Goal: Task Accomplishment & Management: Manage account settings

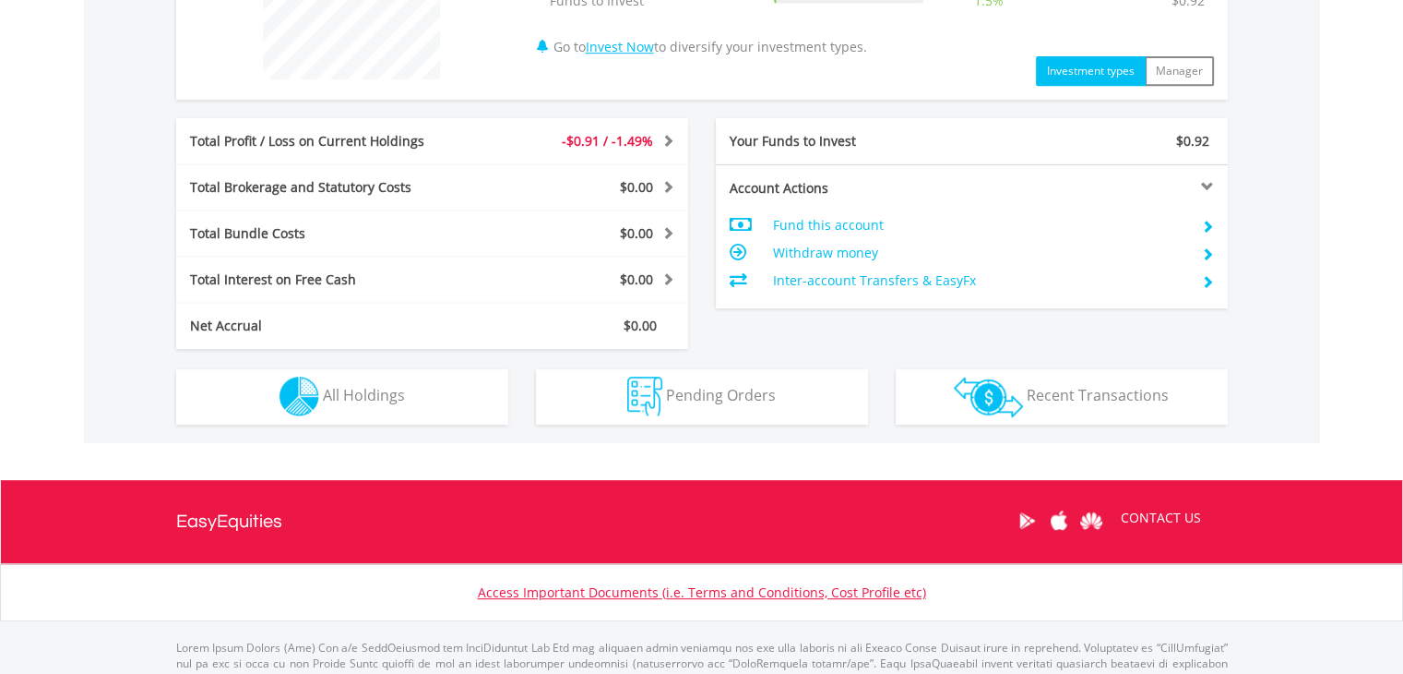
scroll to position [819, 0]
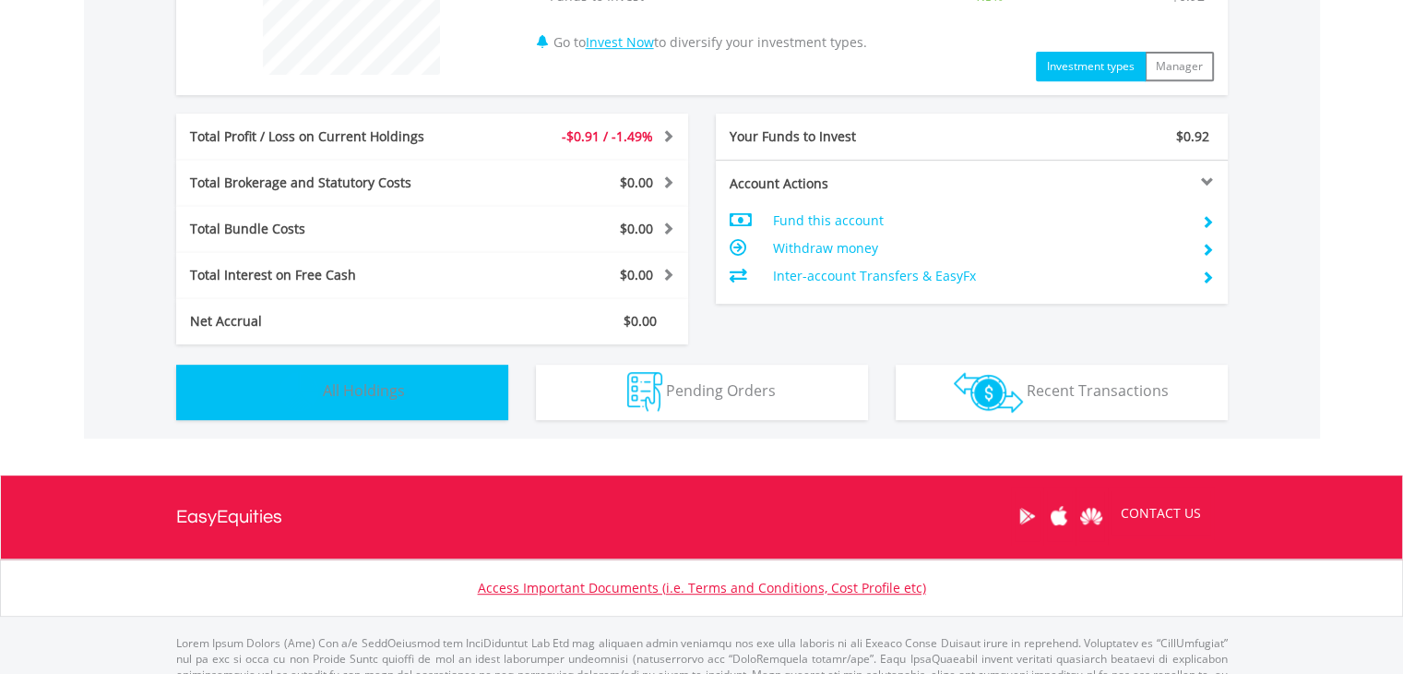
click at [278, 393] on button "Holdings All Holdings" at bounding box center [342, 391] width 332 height 55
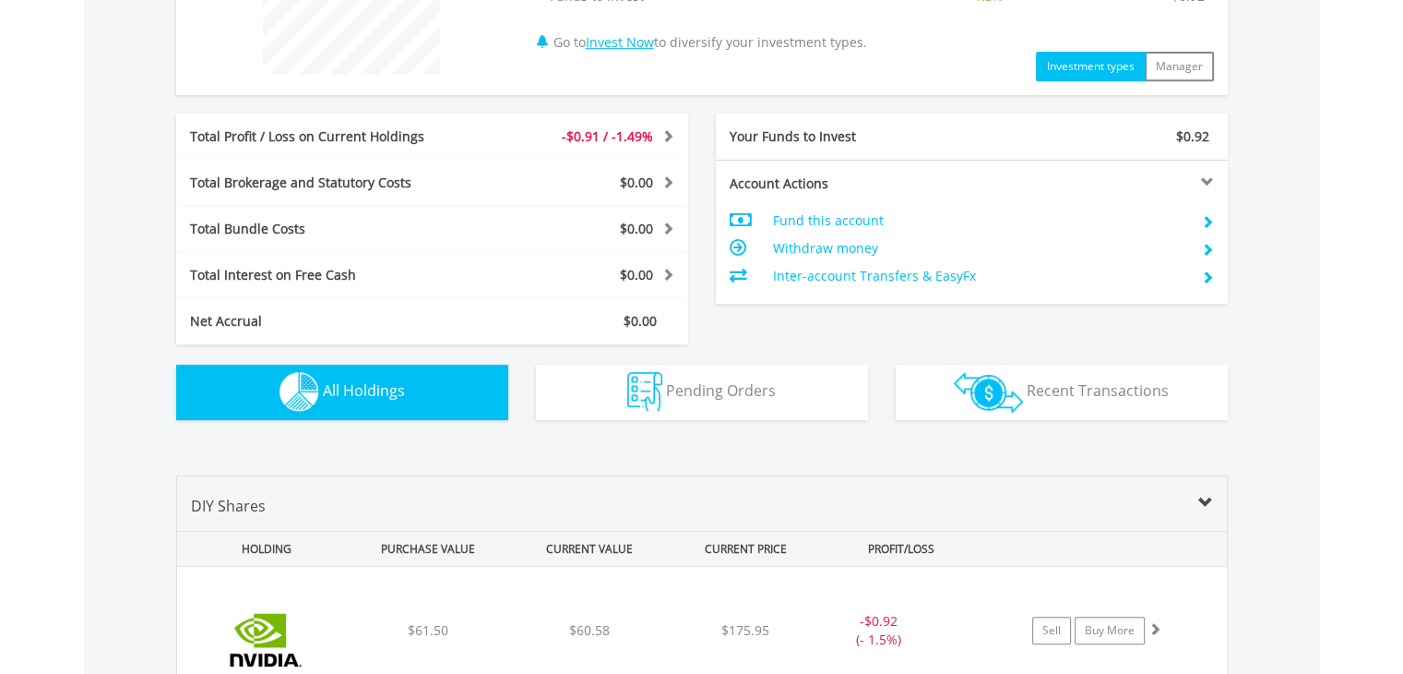
scroll to position [1146, 0]
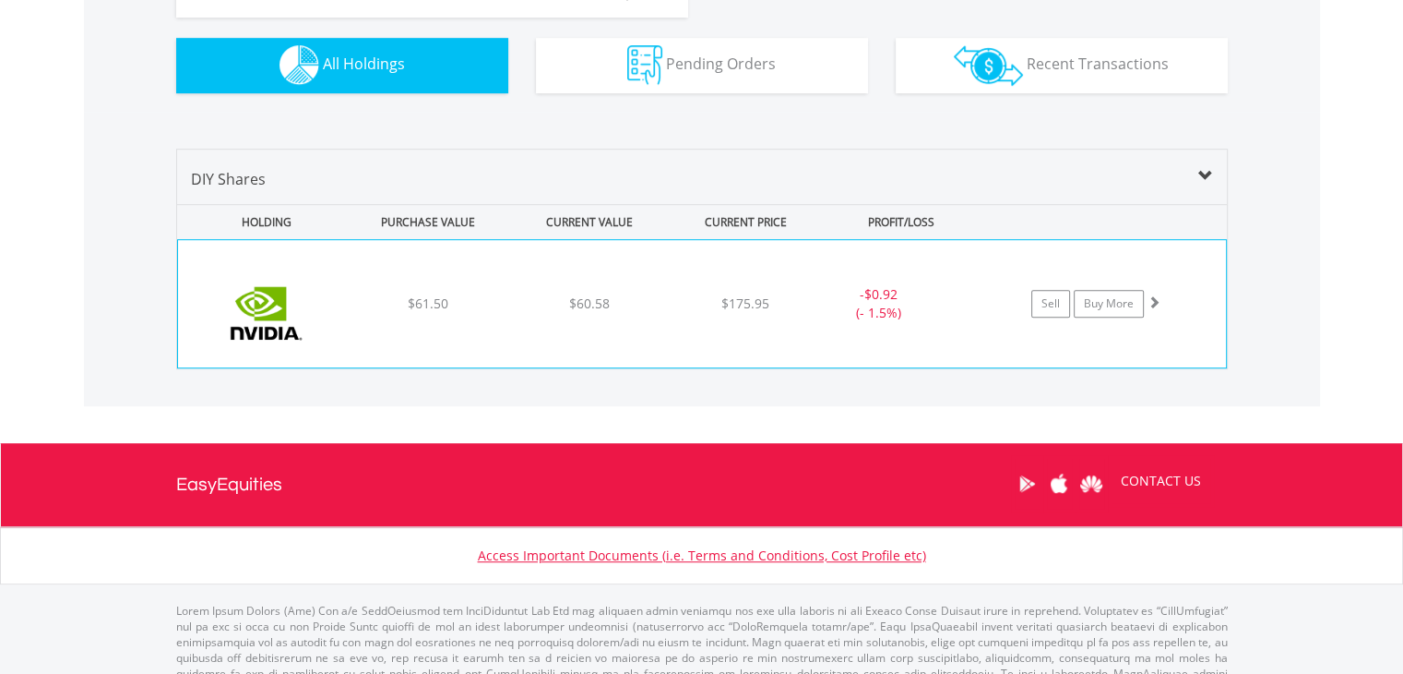
click at [321, 295] on img at bounding box center [266, 313] width 159 height 100
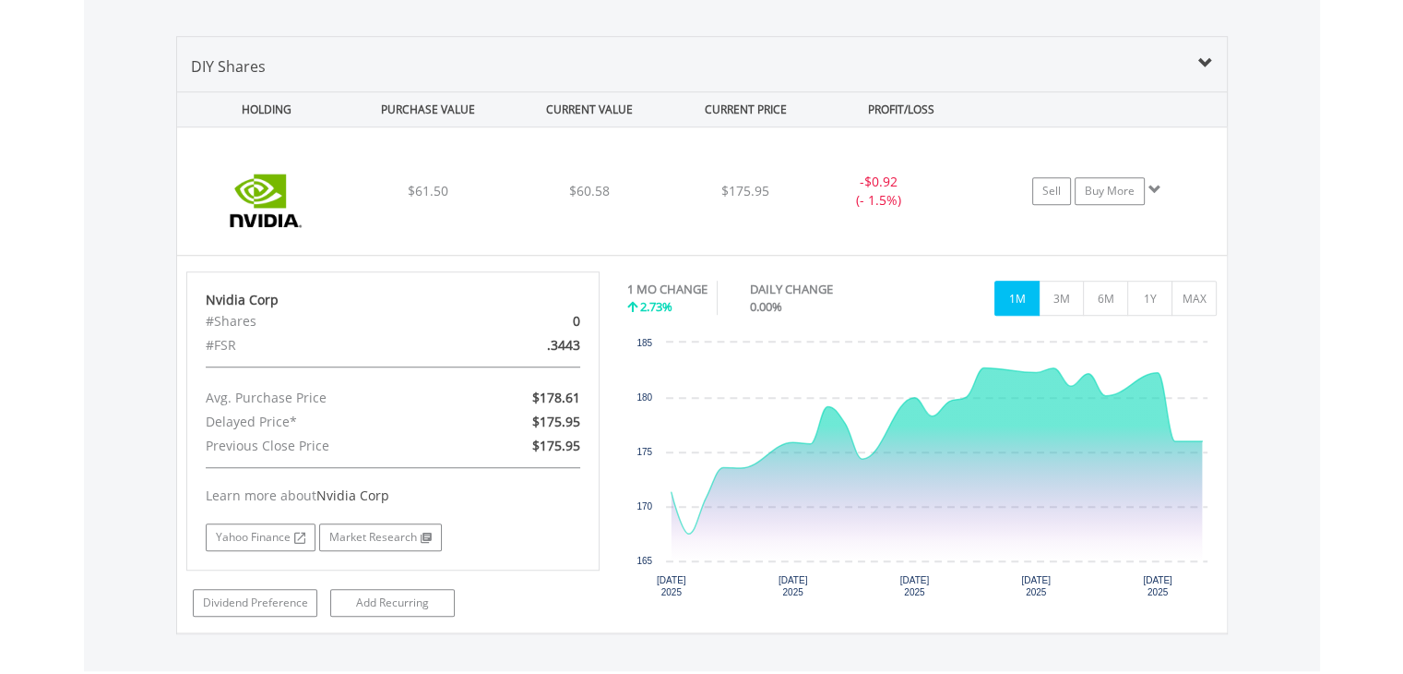
scroll to position [1301, 0]
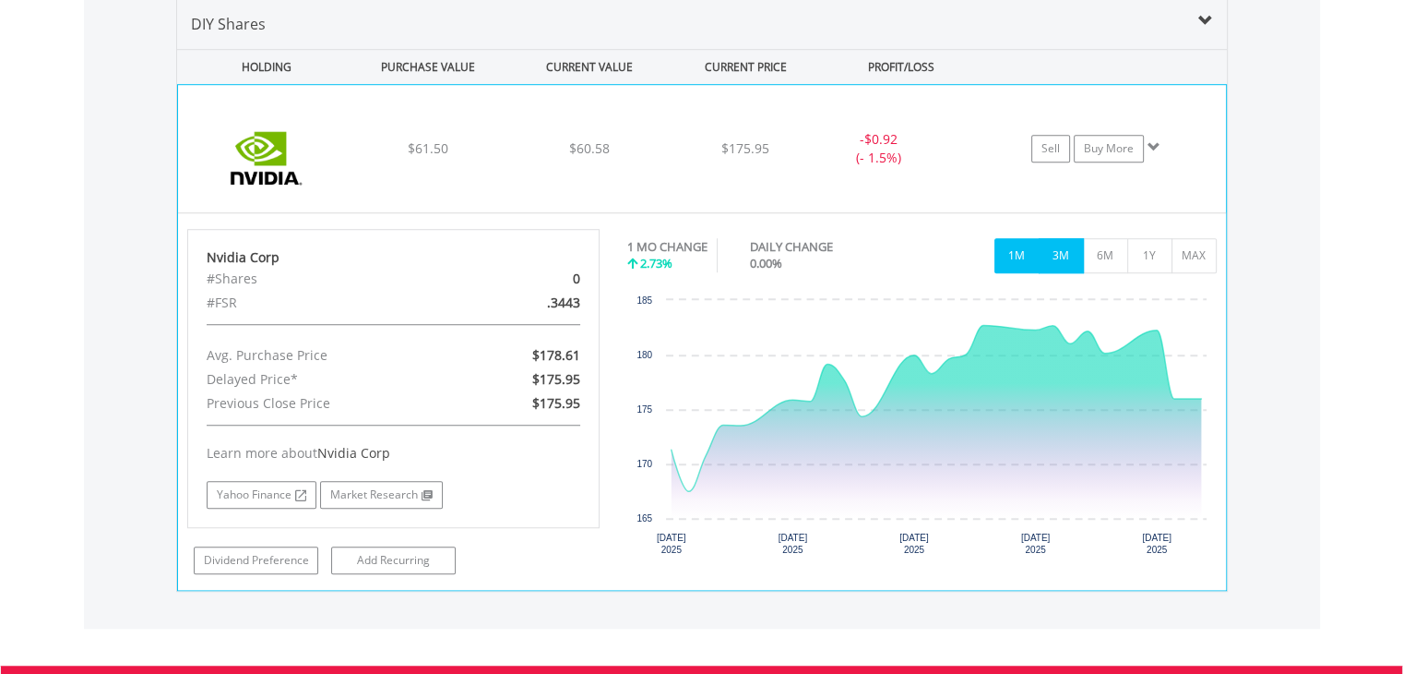
click at [1066, 247] on button "3M" at bounding box center [1061, 255] width 45 height 35
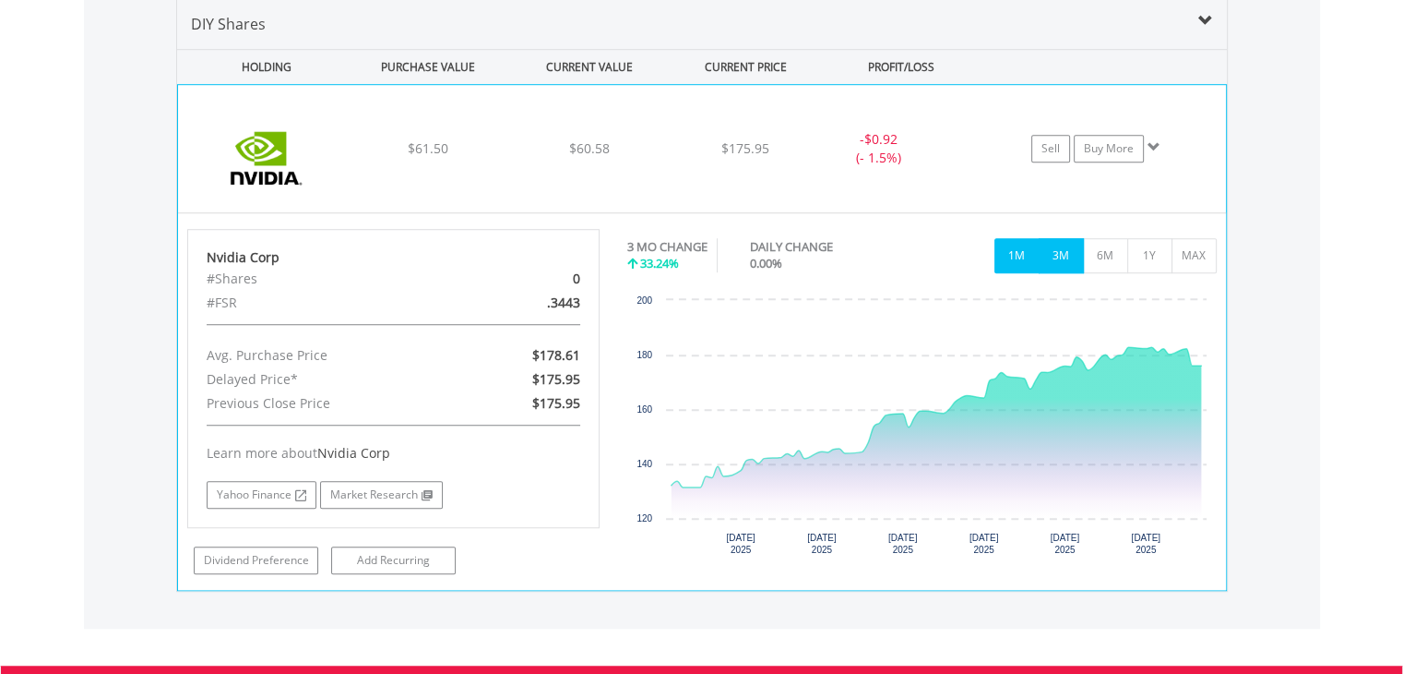
click at [1013, 245] on button "1M" at bounding box center [1017, 255] width 45 height 35
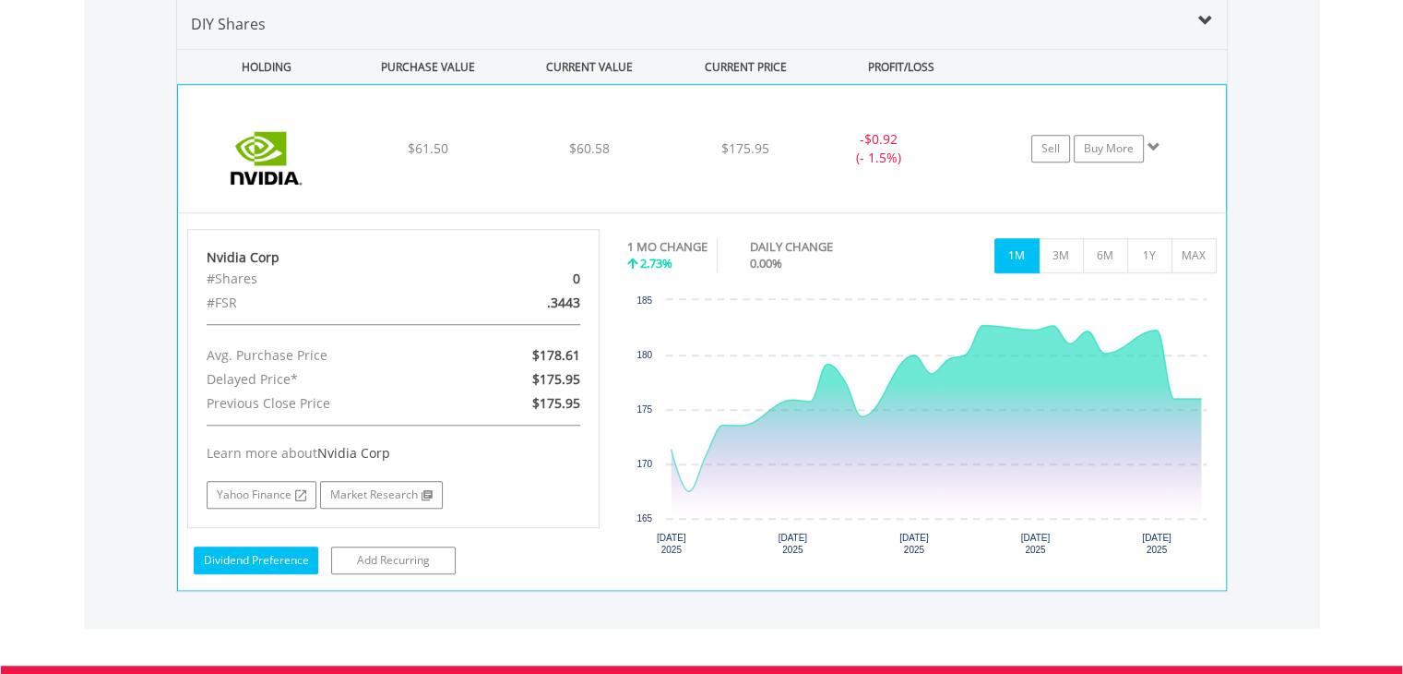
click at [266, 562] on link "Dividend Preference" at bounding box center [256, 560] width 125 height 28
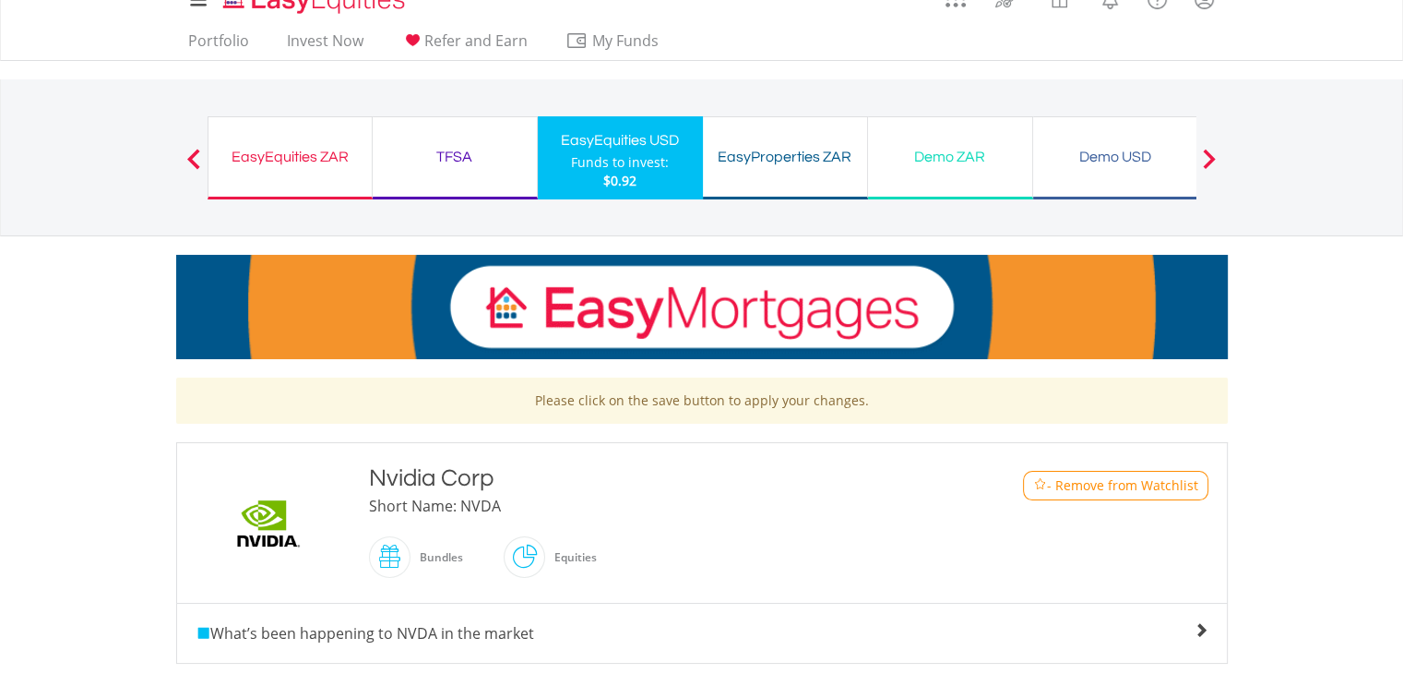
scroll to position [25, 0]
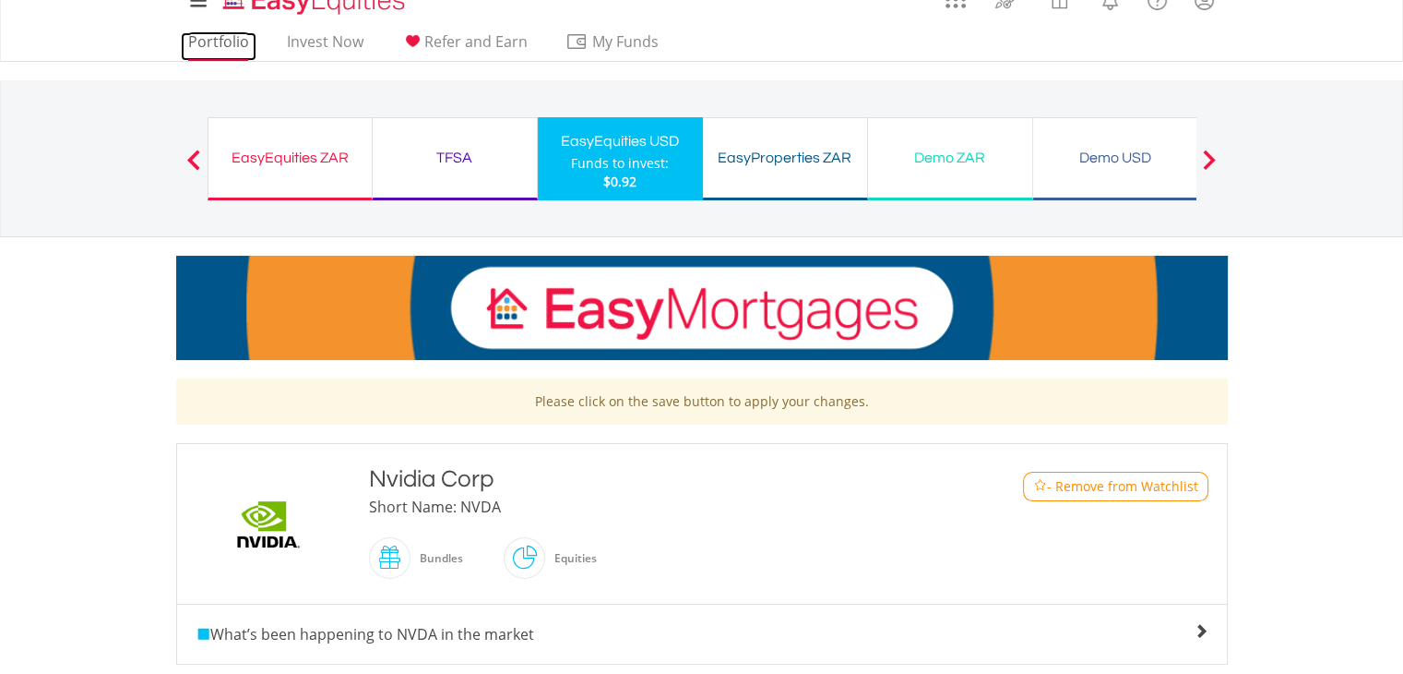
click at [203, 39] on link "Portfolio" at bounding box center [219, 46] width 76 height 29
